Goal: Information Seeking & Learning: Check status

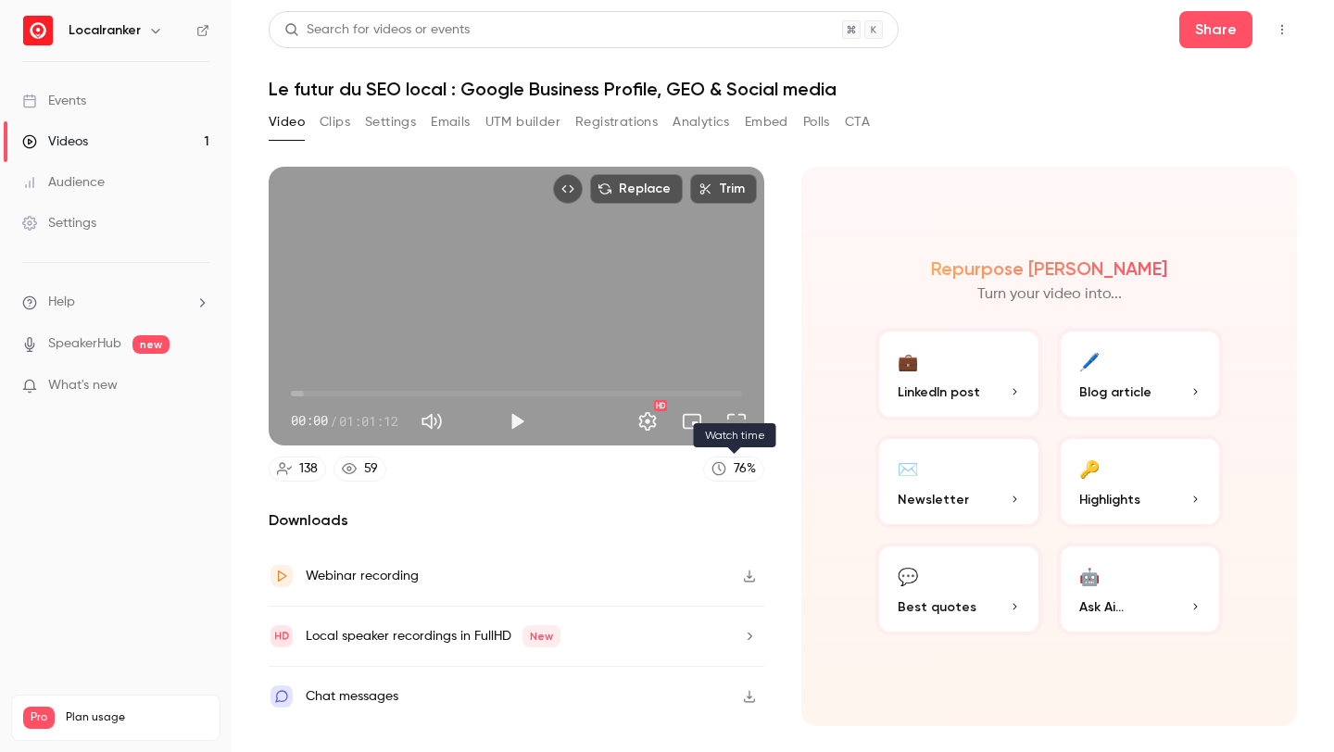
click at [732, 462] on link "76 %" at bounding box center [733, 469] width 61 height 25
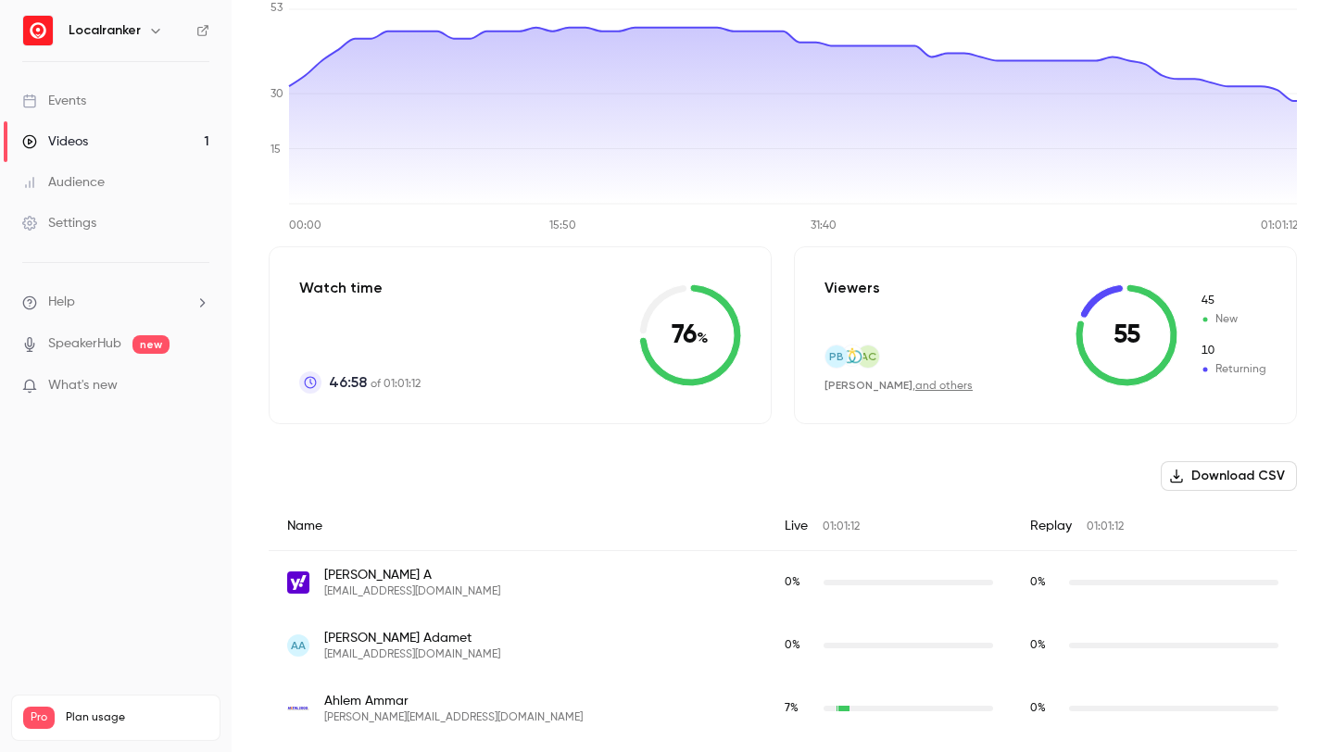
scroll to position [102, 0]
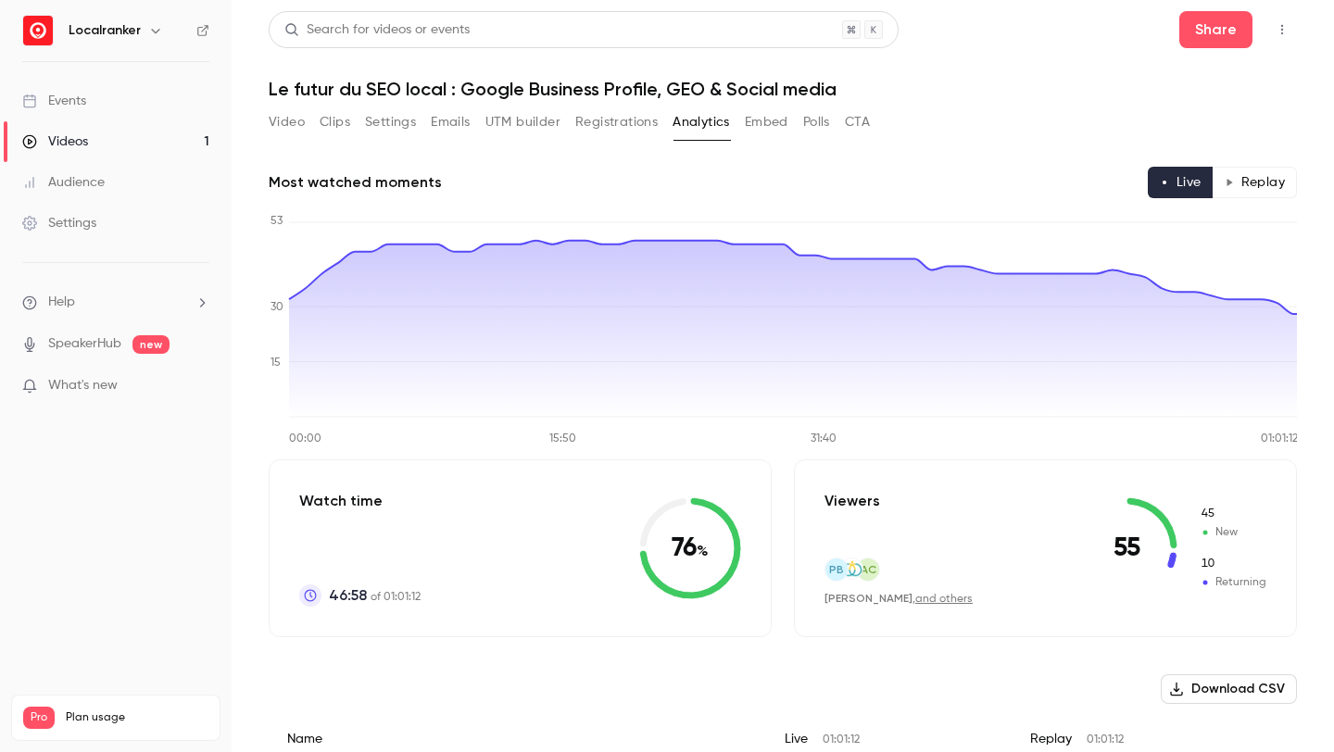
click at [446, 119] on button "Emails" at bounding box center [450, 122] width 39 height 30
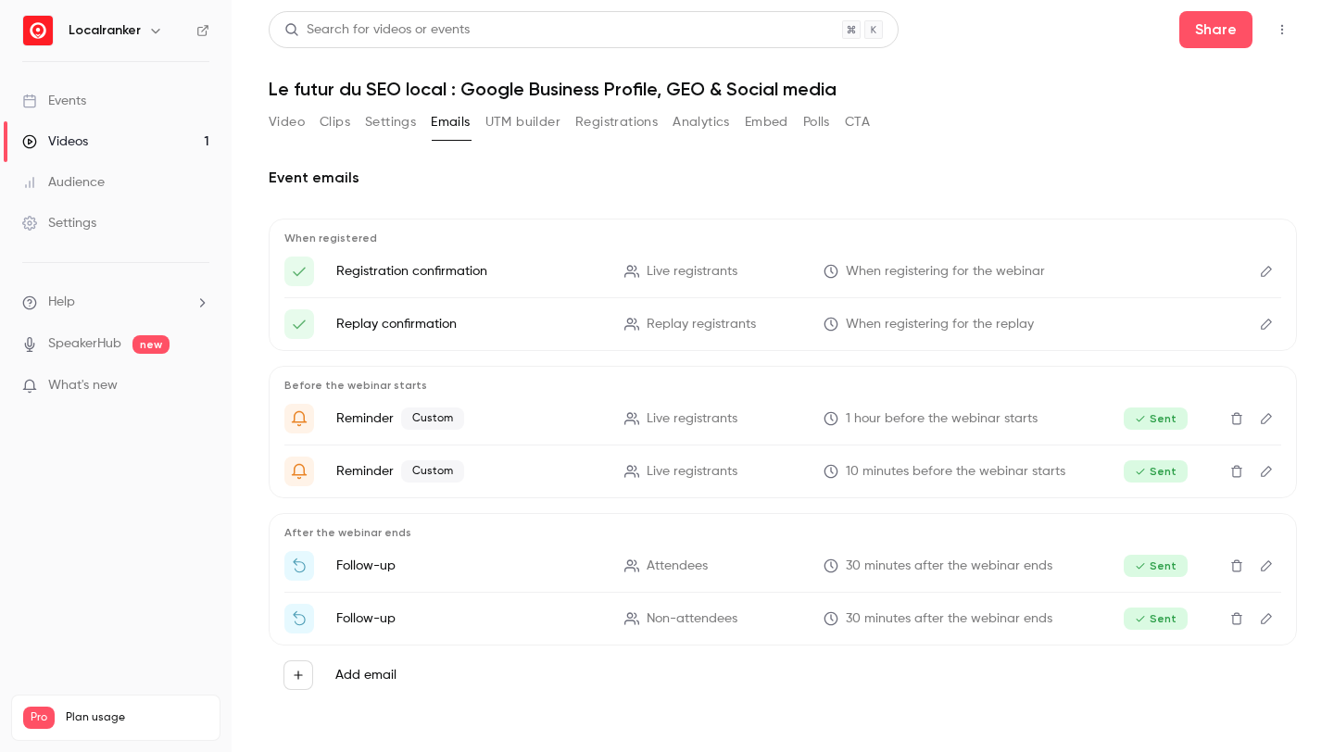
click at [138, 104] on link "Events" at bounding box center [116, 101] width 232 height 41
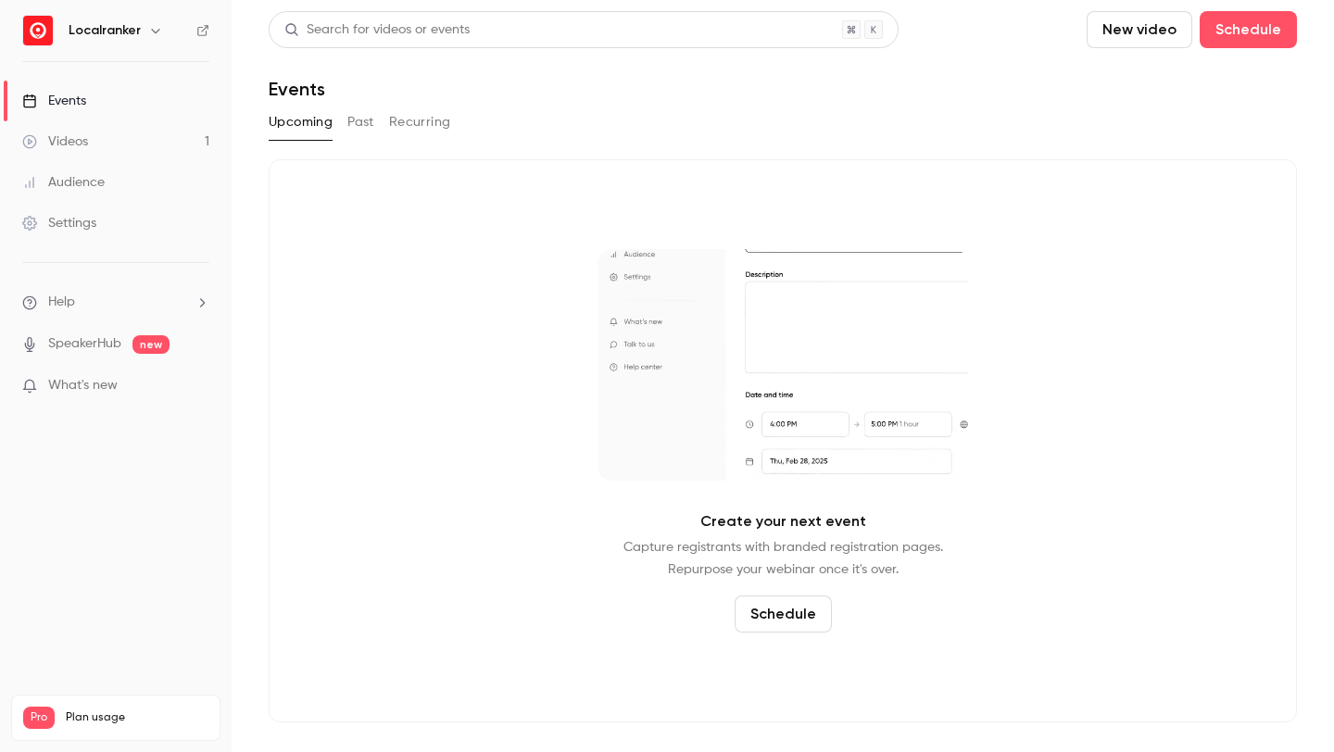
click at [107, 146] on link "Videos 1" at bounding box center [116, 141] width 232 height 41
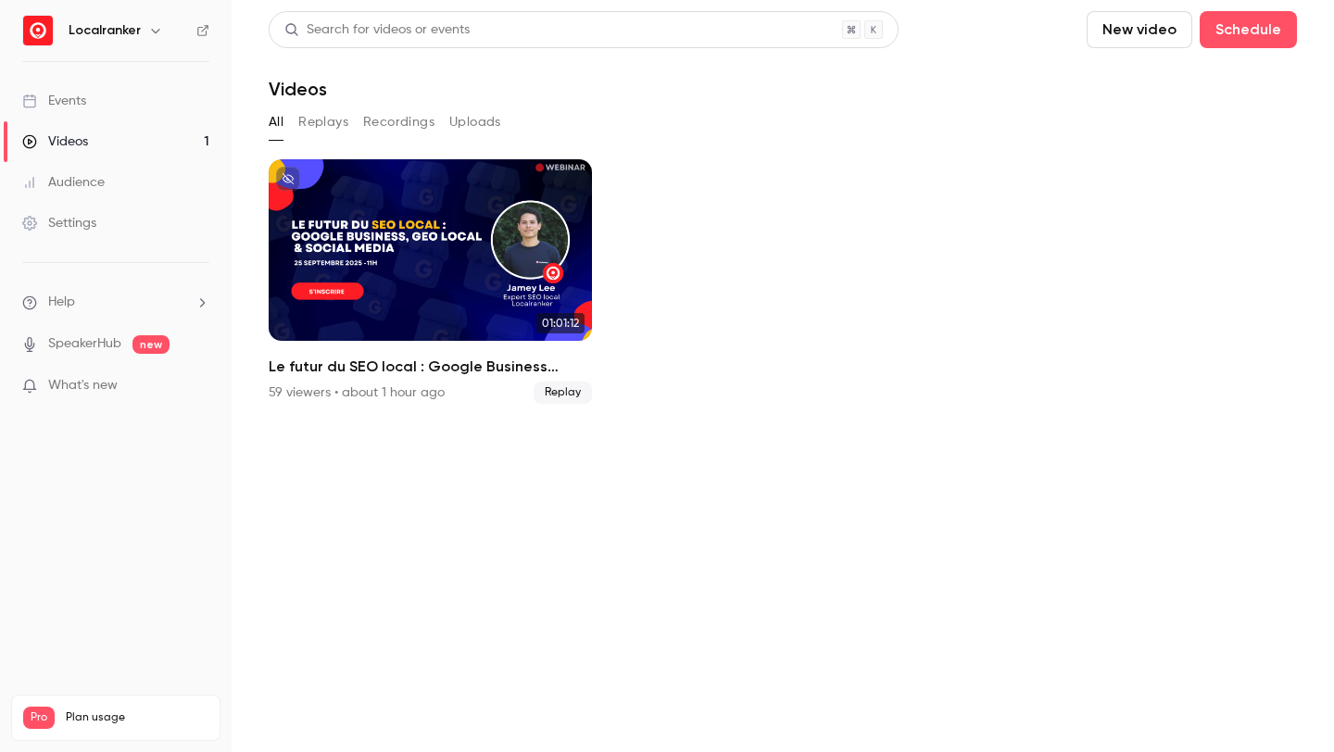
click at [134, 132] on link "Videos 1" at bounding box center [116, 141] width 232 height 41
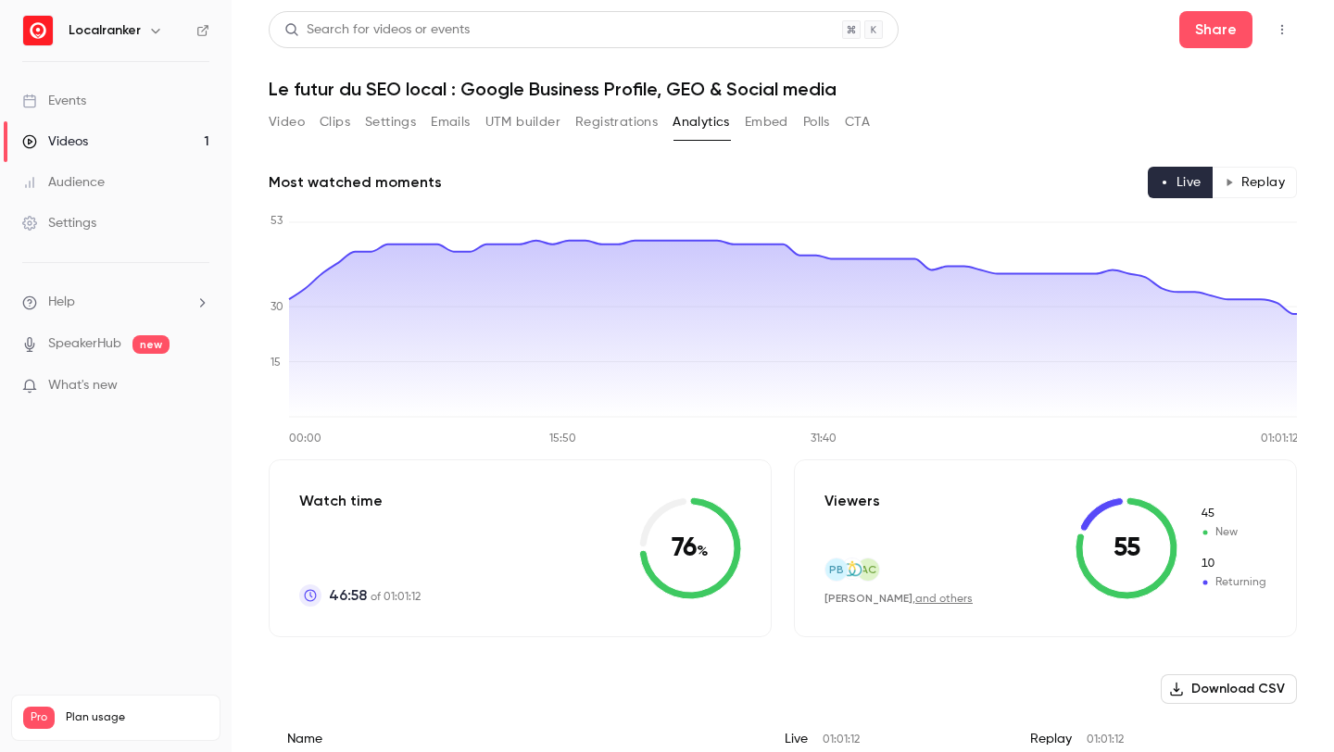
click at [145, 111] on link "Events" at bounding box center [116, 101] width 232 height 41
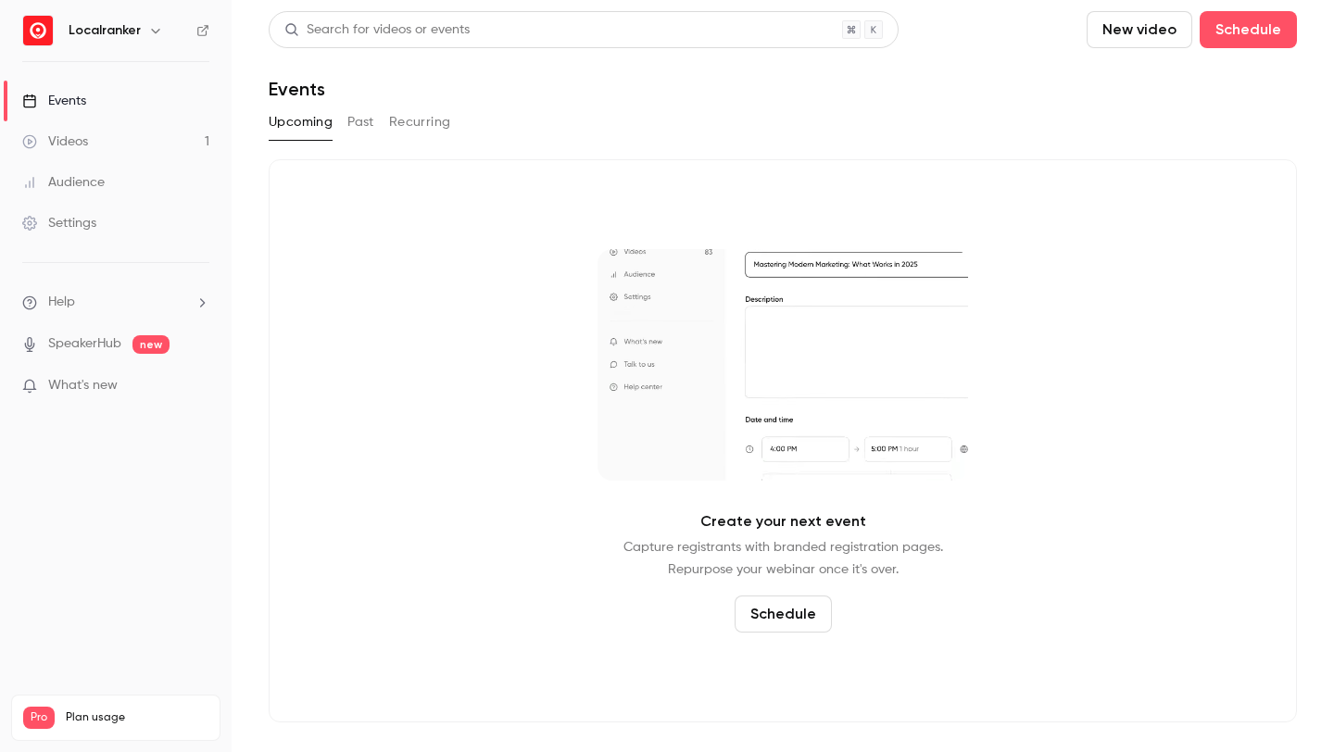
click at [364, 117] on button "Past" at bounding box center [360, 122] width 27 height 30
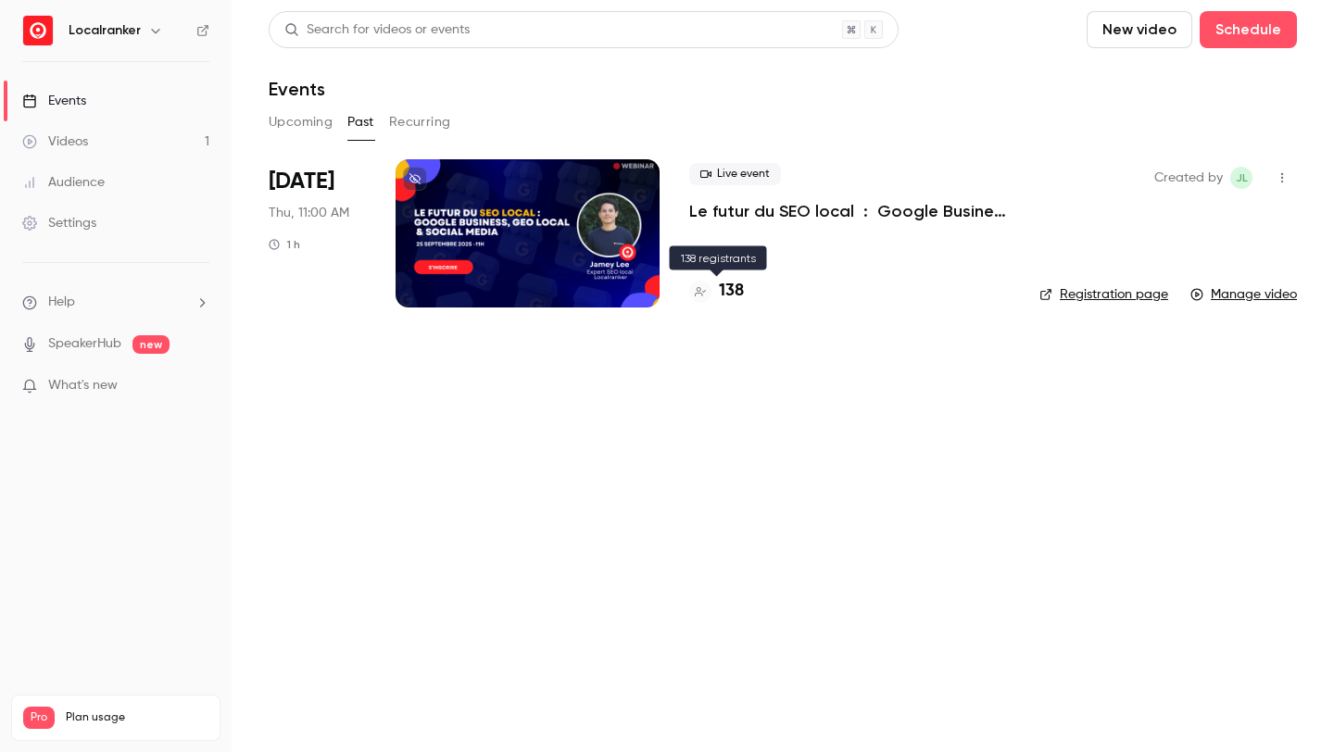
click at [729, 290] on h4 "138" at bounding box center [731, 291] width 25 height 25
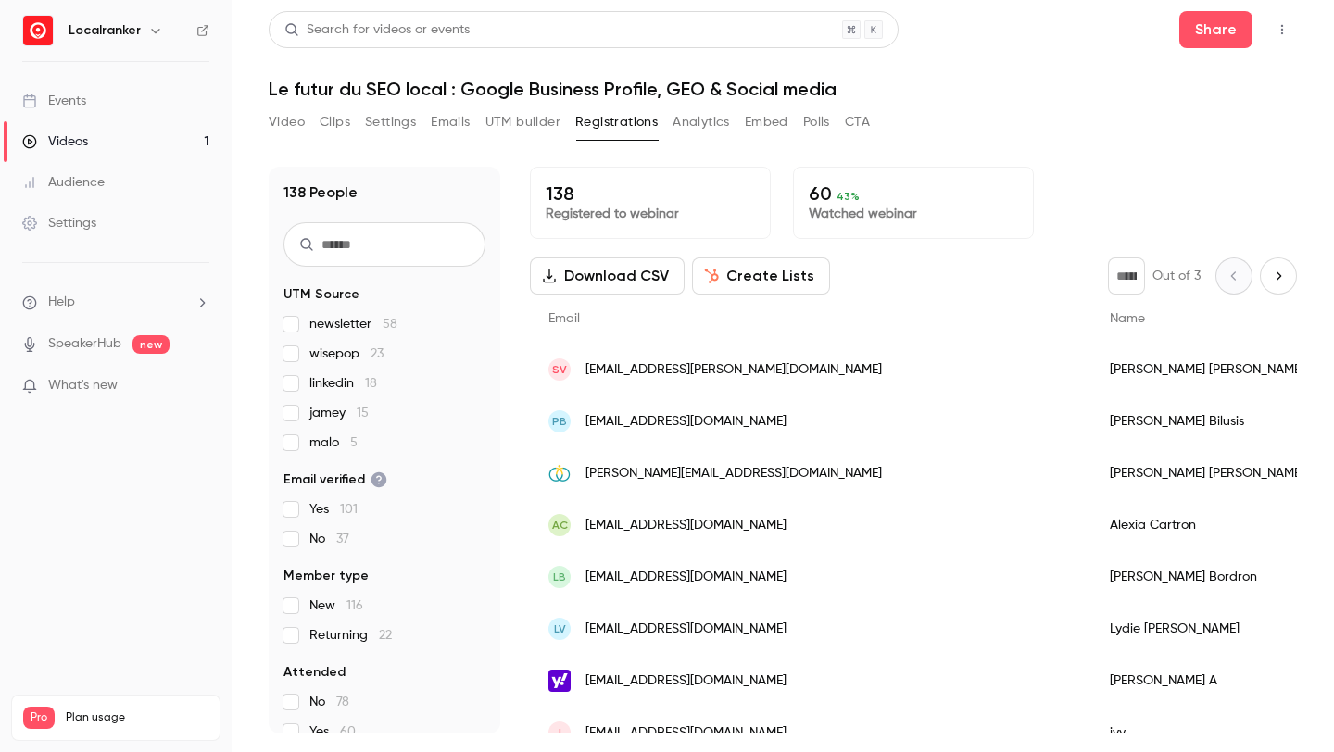
click at [813, 195] on p "60 43 %" at bounding box center [913, 193] width 209 height 22
click at [825, 215] on p "Watched webinar" at bounding box center [913, 214] width 209 height 19
